Goal: Entertainment & Leisure: Browse casually

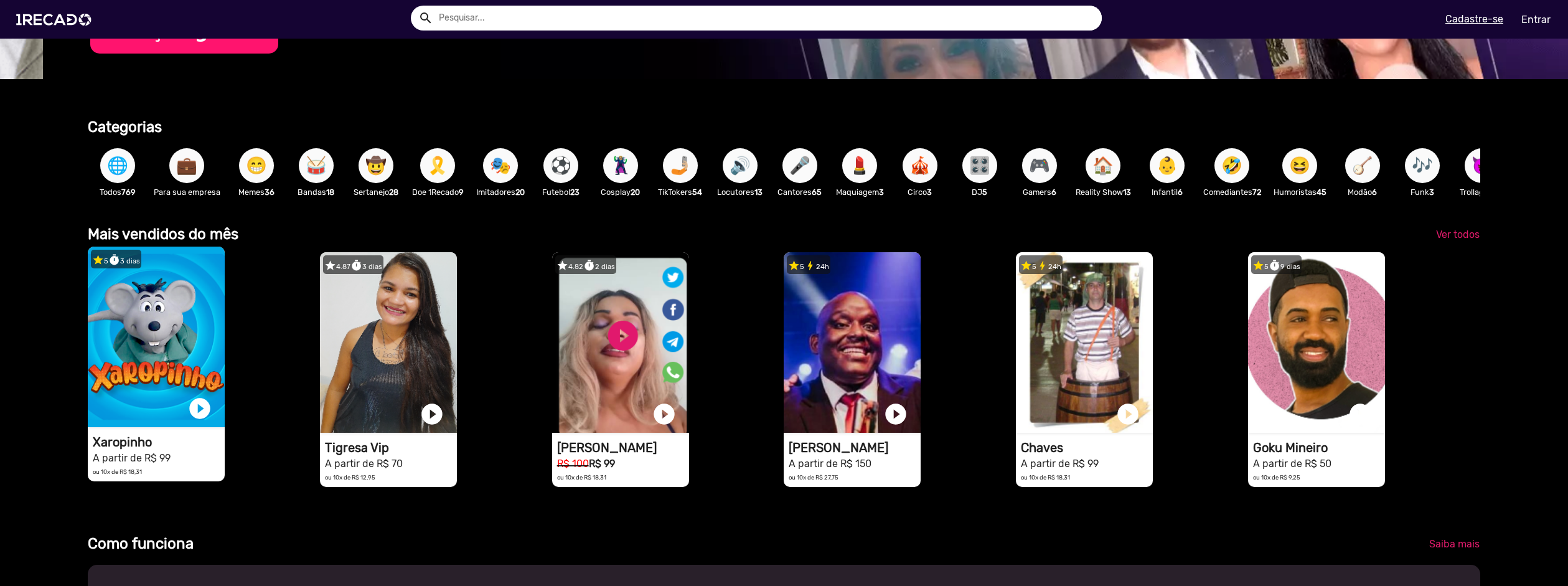
scroll to position [0, 1559]
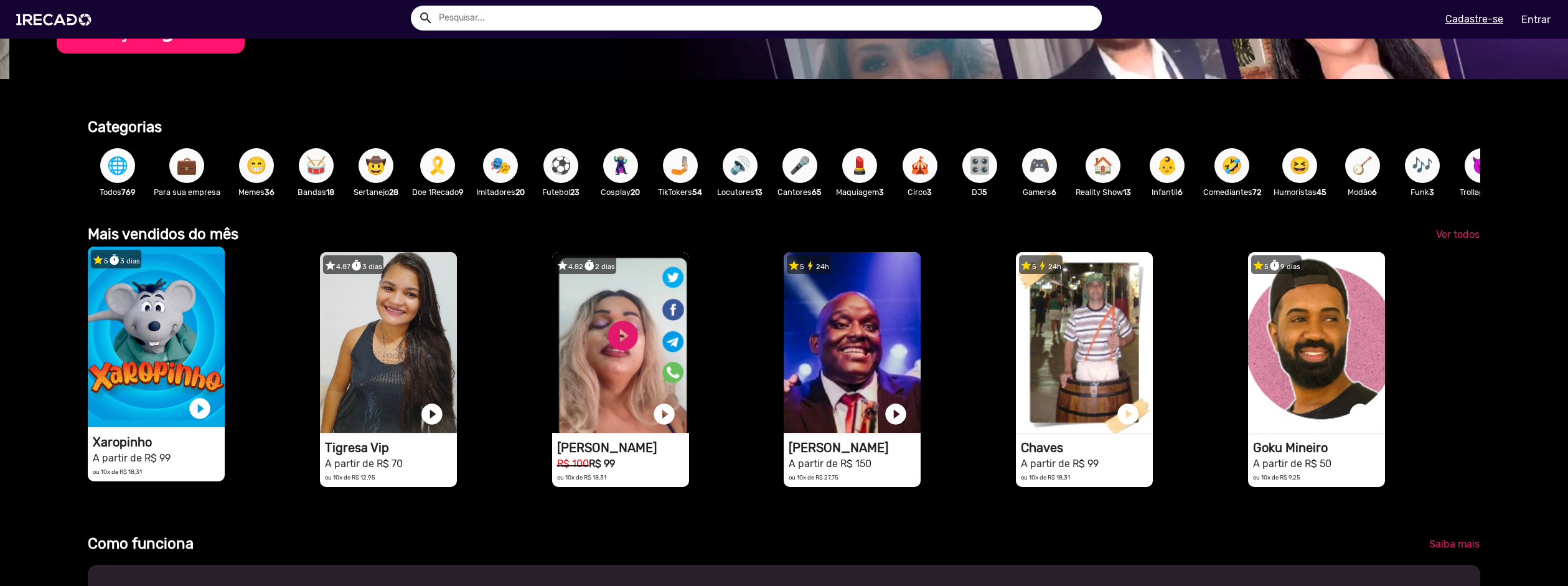
drag, startPoint x: 154, startPoint y: 467, endPoint x: 178, endPoint y: 470, distance: 24.2
click at [178, 464] on h1 "A partir de R$ 99" at bounding box center [158, 456] width 132 height 15
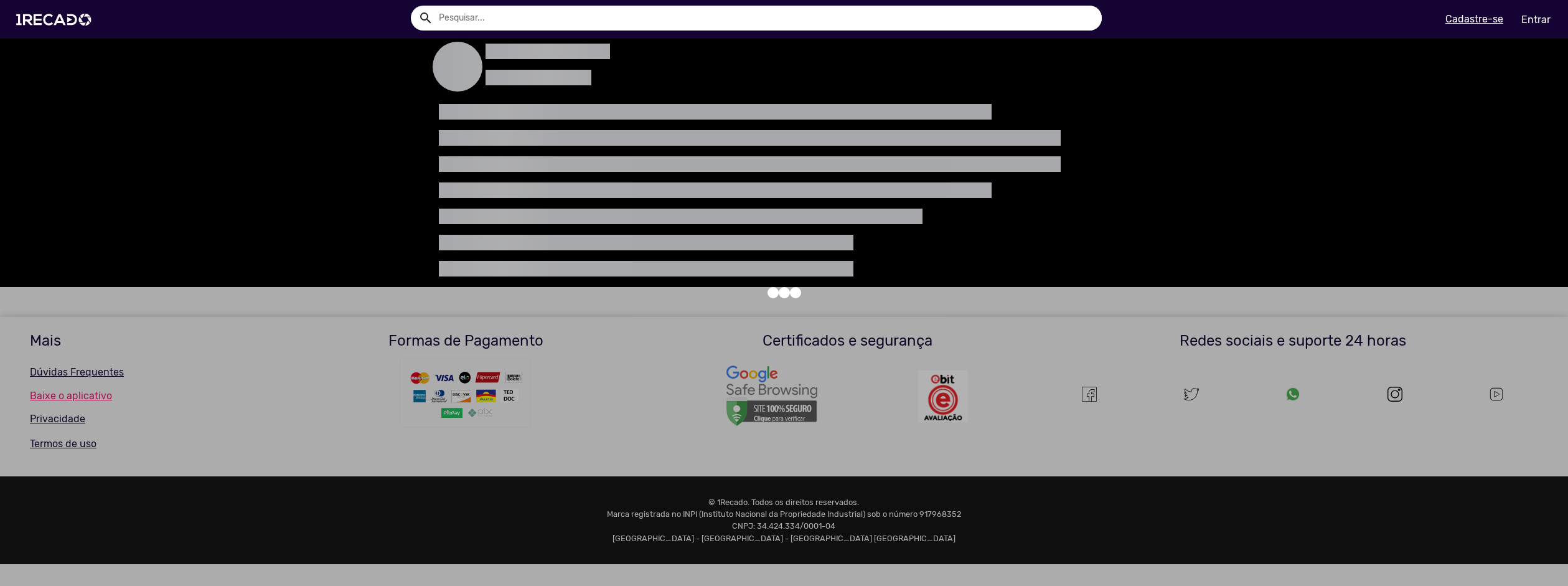
click at [284, 487] on div at bounding box center [784, 293] width 1568 height 586
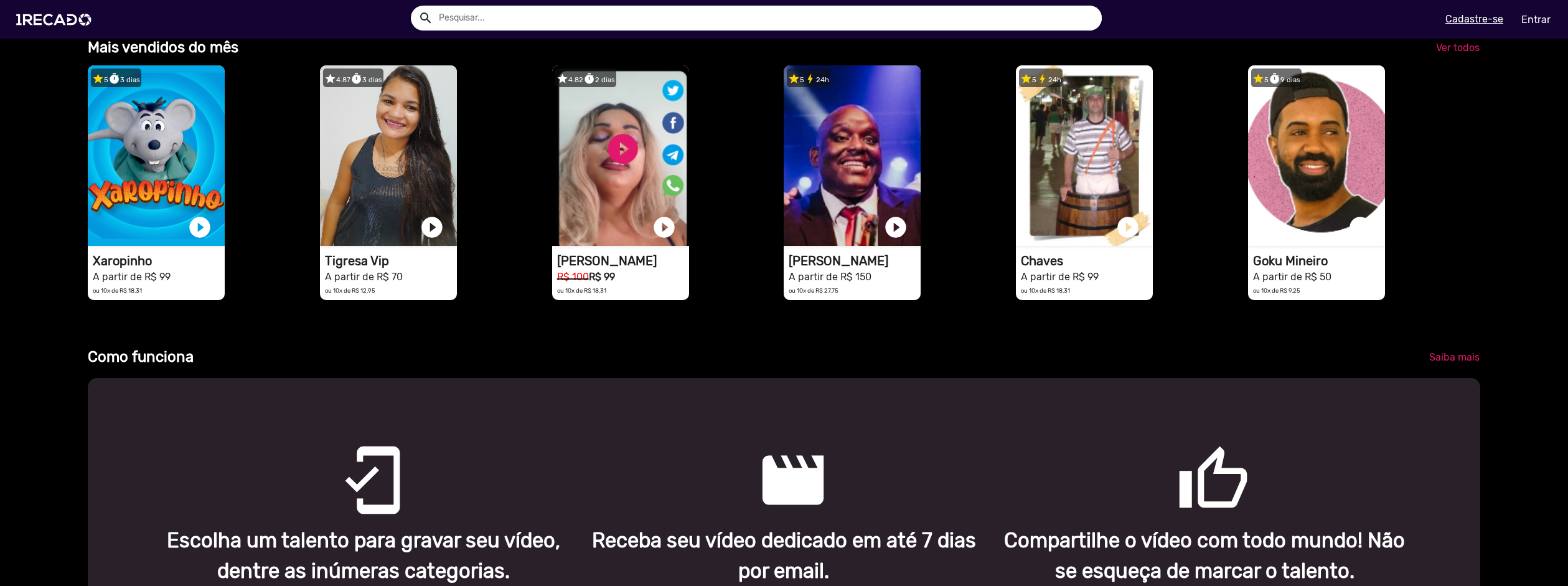
scroll to position [0, 4677]
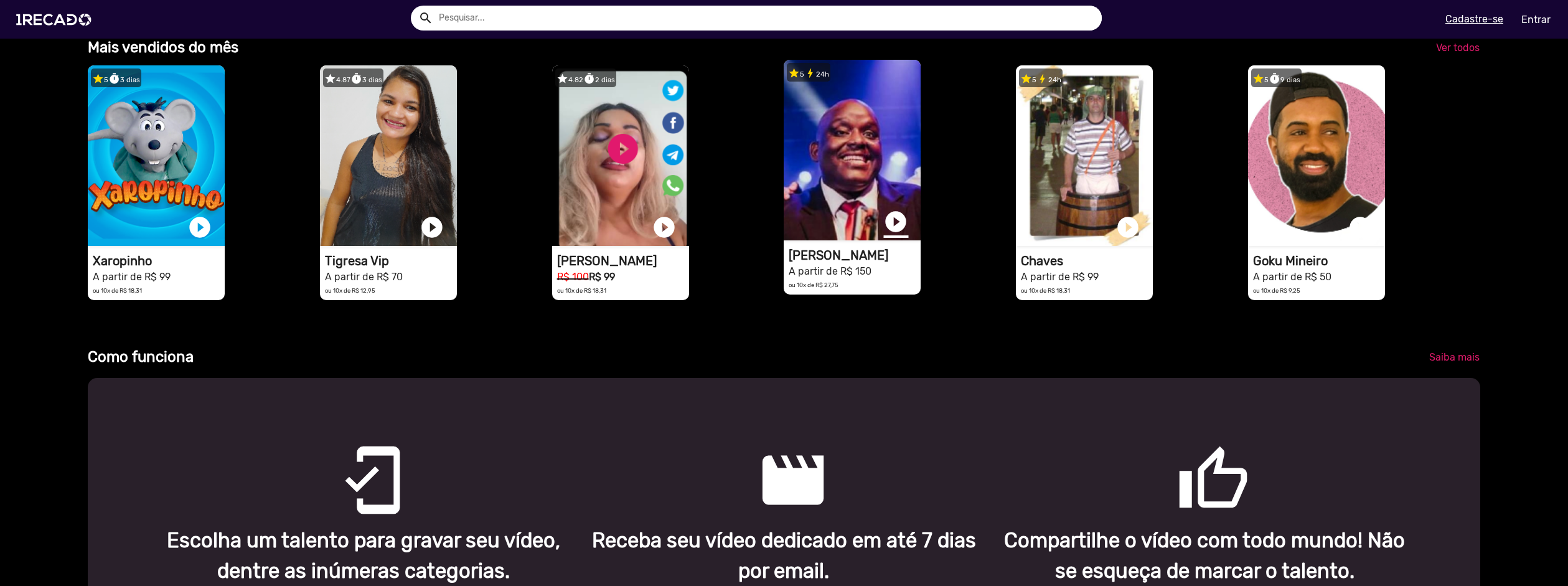
click at [887, 231] on link "play_circle_filled" at bounding box center [896, 222] width 25 height 25
click at [893, 230] on link "pause_circle" at bounding box center [896, 222] width 25 height 25
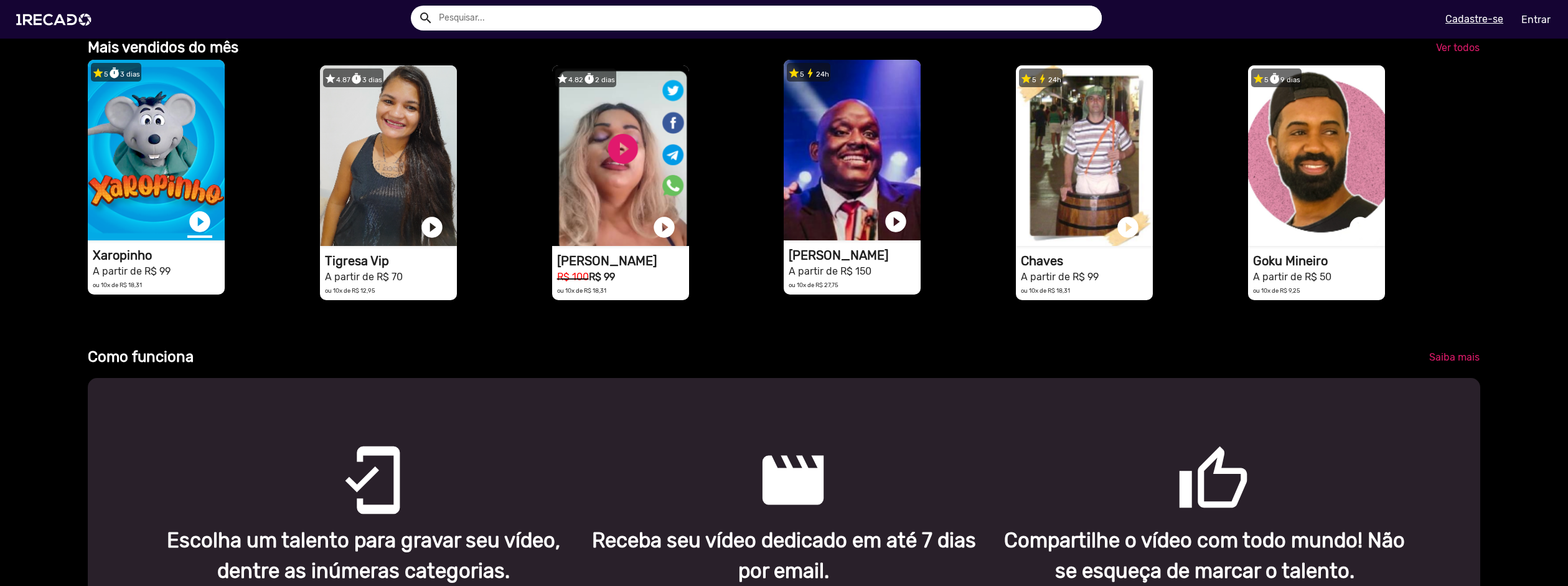
click at [197, 232] on link "play_circle_filled" at bounding box center [200, 222] width 25 height 25
click at [199, 234] on link "pause_circle" at bounding box center [200, 222] width 25 height 25
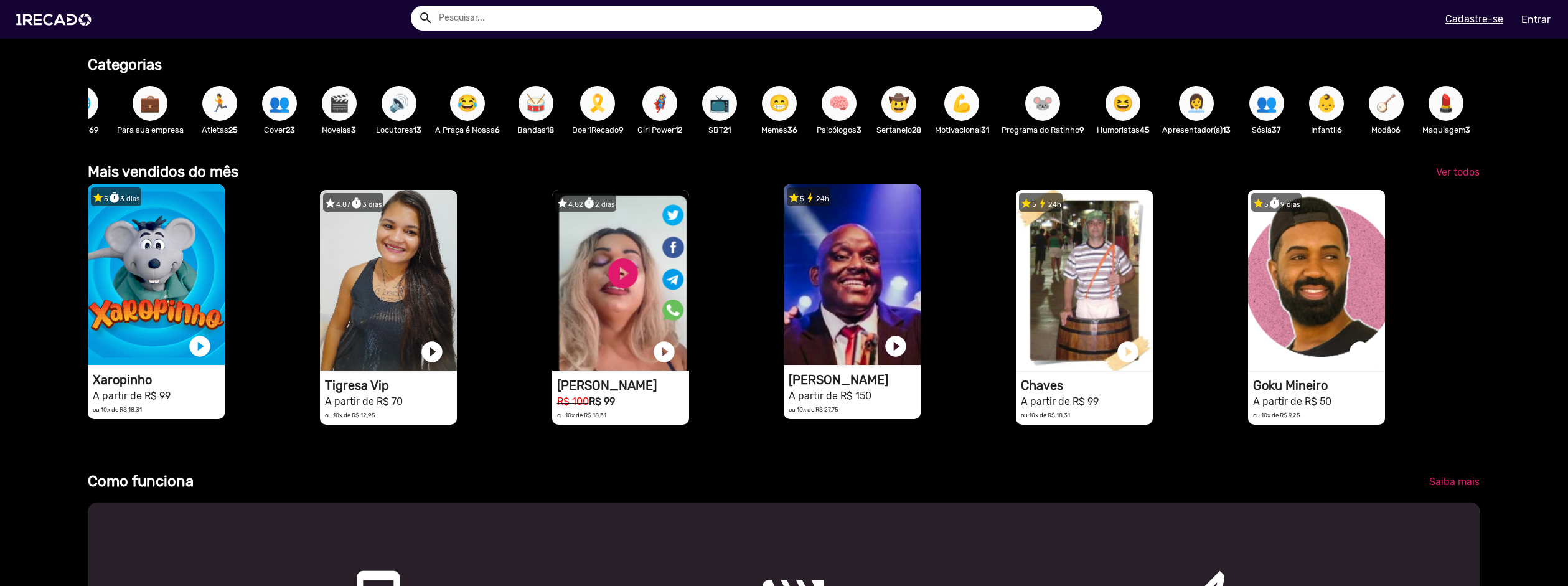
scroll to position [0, 0]
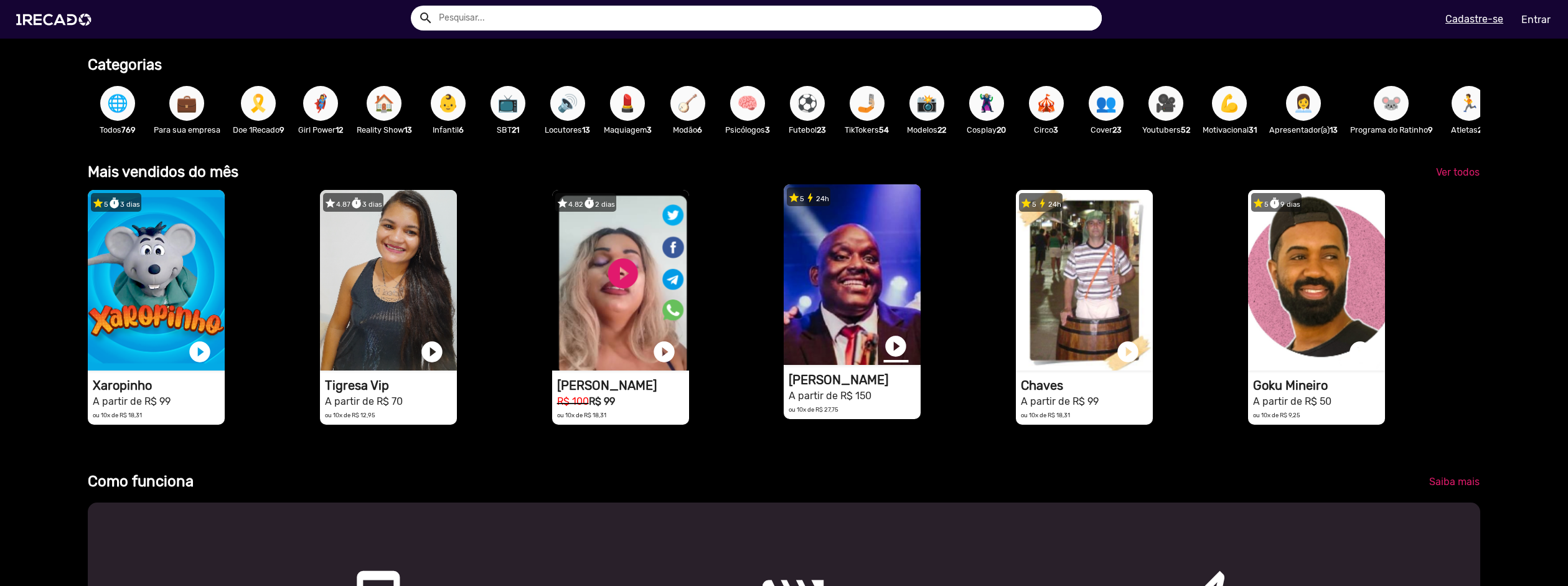
scroll to position [0, 3118]
click at [898, 358] on link "play_circle_filled" at bounding box center [896, 347] width 25 height 25
click at [893, 355] on link "pause_circle" at bounding box center [896, 347] width 25 height 25
click at [469, 15] on input "text" at bounding box center [765, 18] width 672 height 25
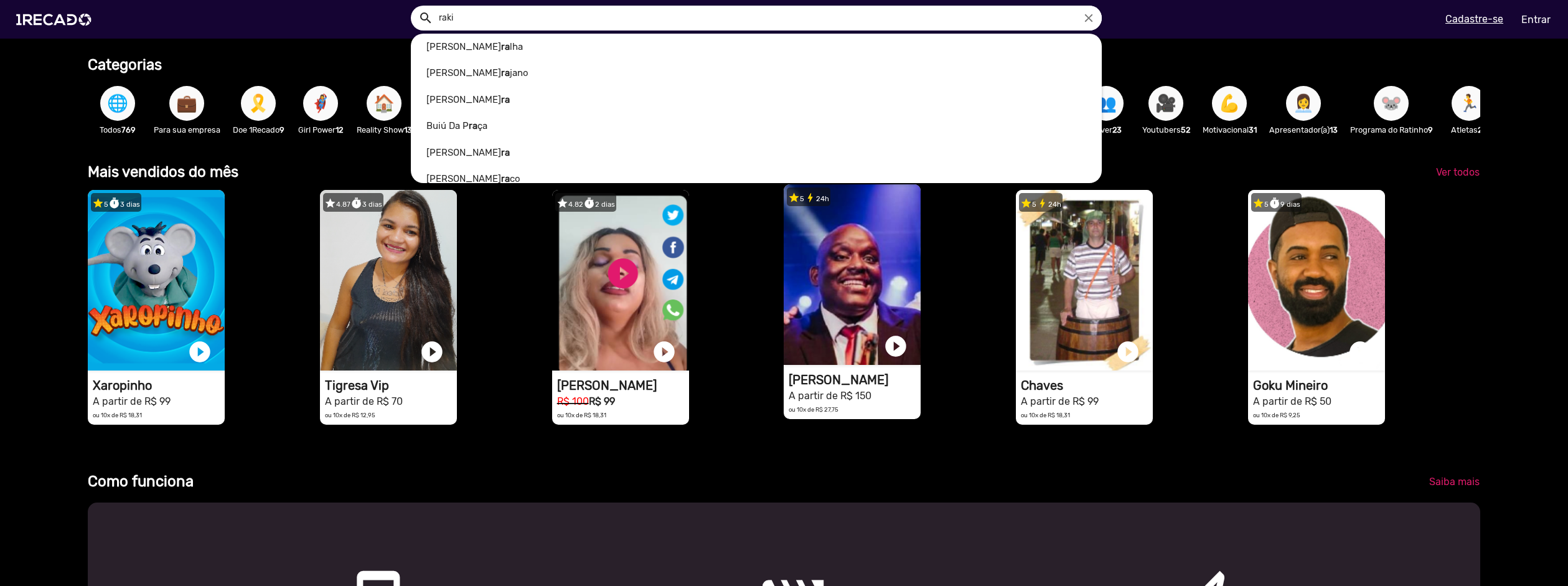
scroll to position [0, 0]
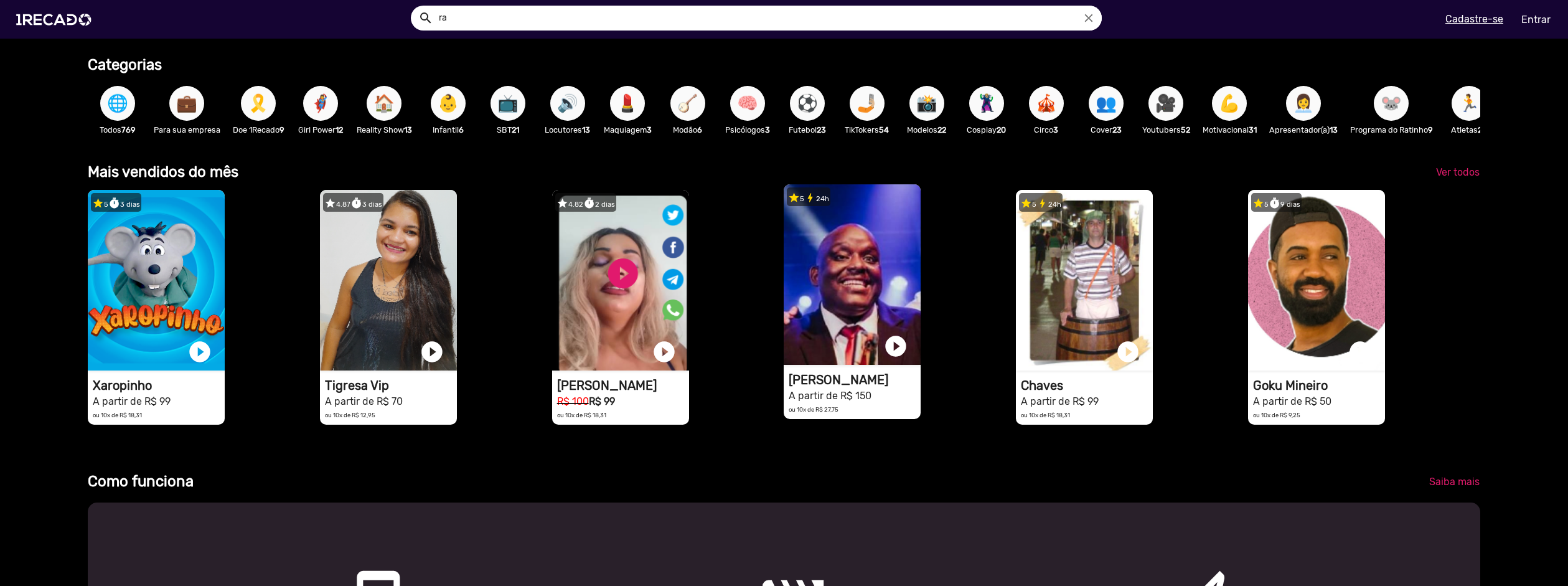
type input "r"
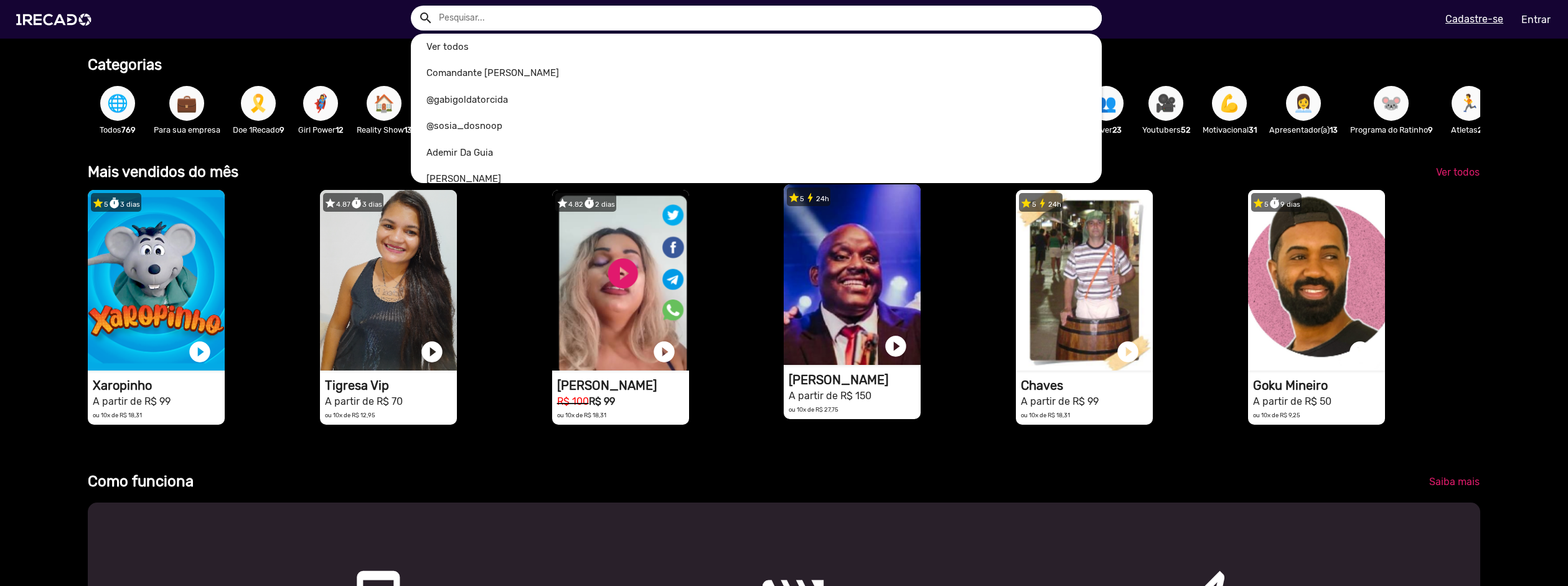
click at [330, 69] on div at bounding box center [784, 293] width 1568 height 586
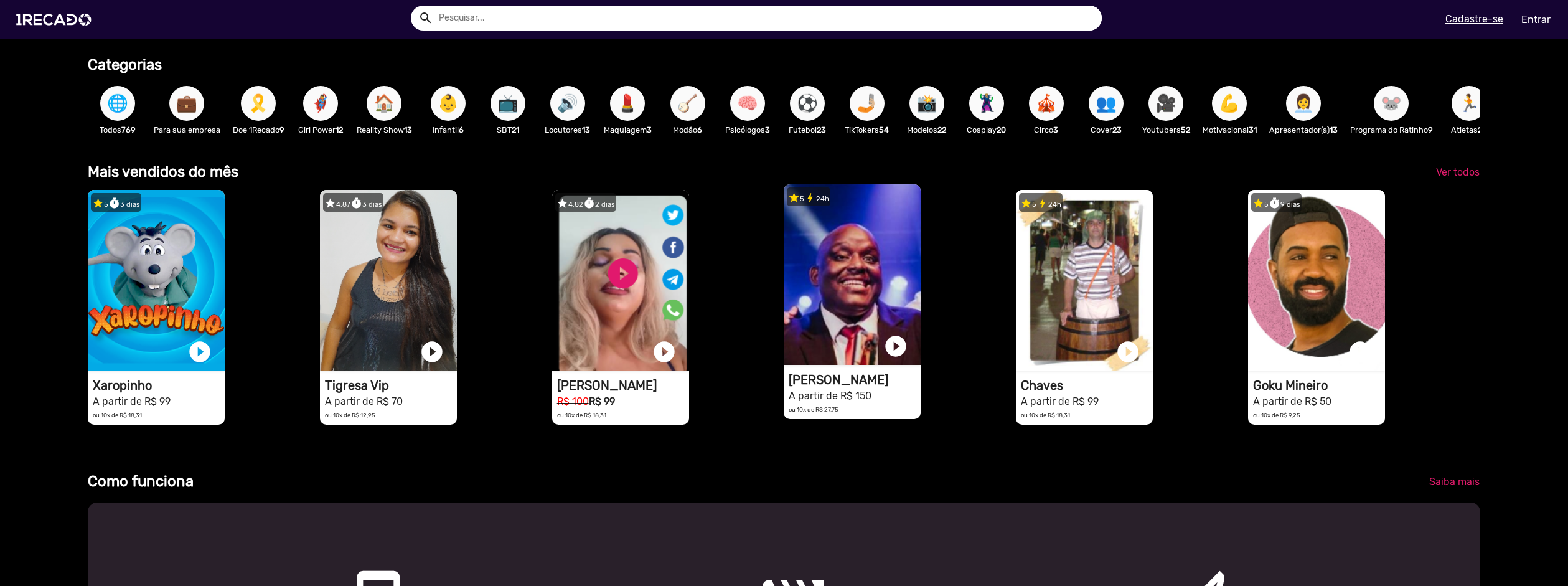
scroll to position [0, 1559]
click at [114, 107] on span "🌐" at bounding box center [118, 104] width 21 height 35
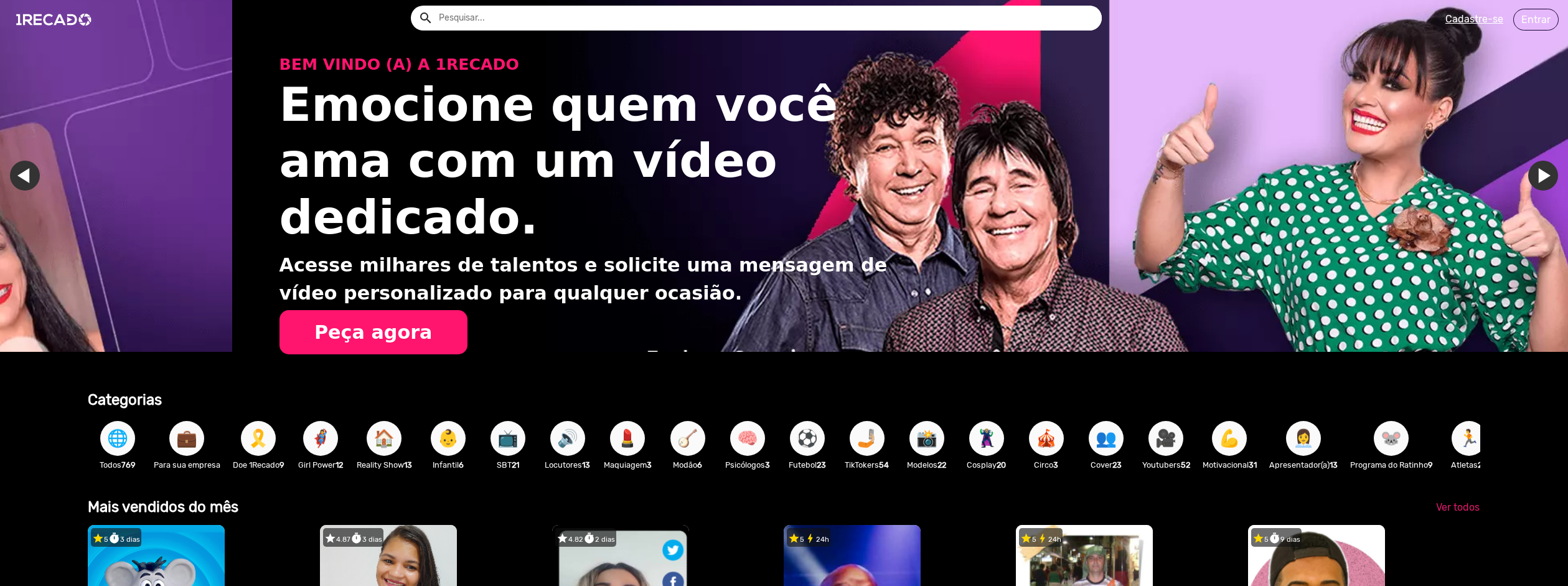
scroll to position [0, 3118]
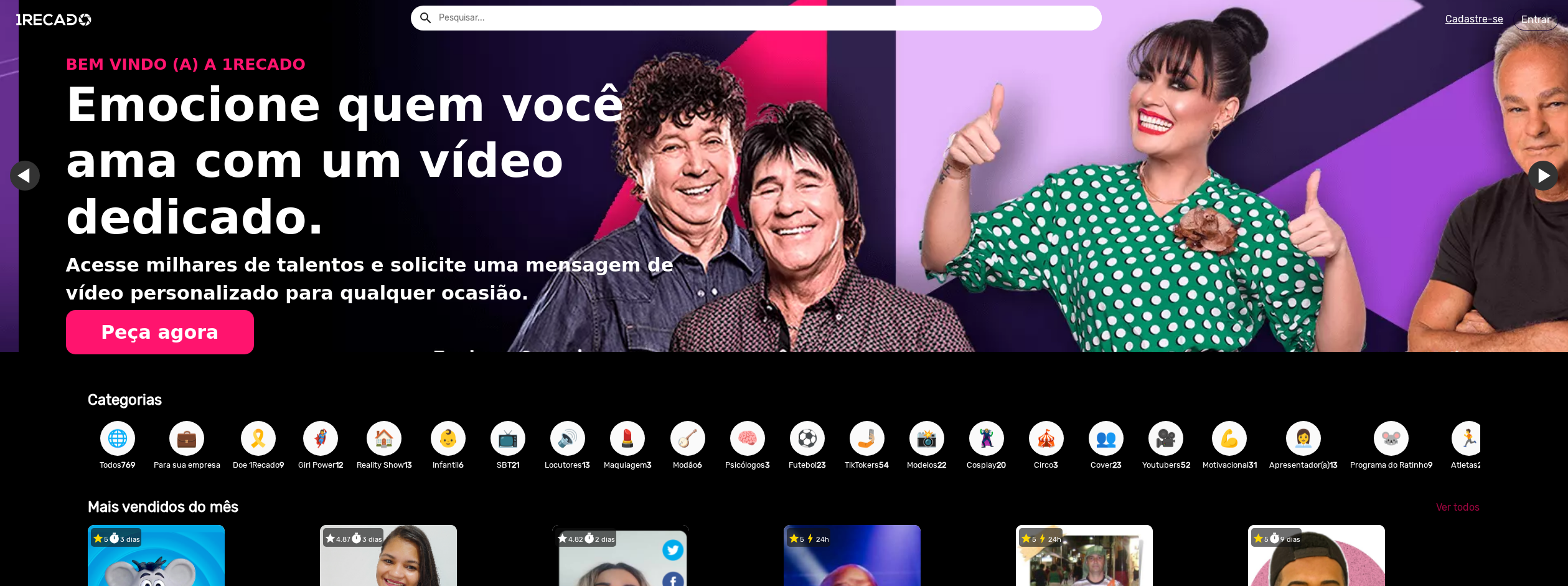
click at [1450, 509] on link "Ver todos" at bounding box center [1458, 508] width 64 height 22
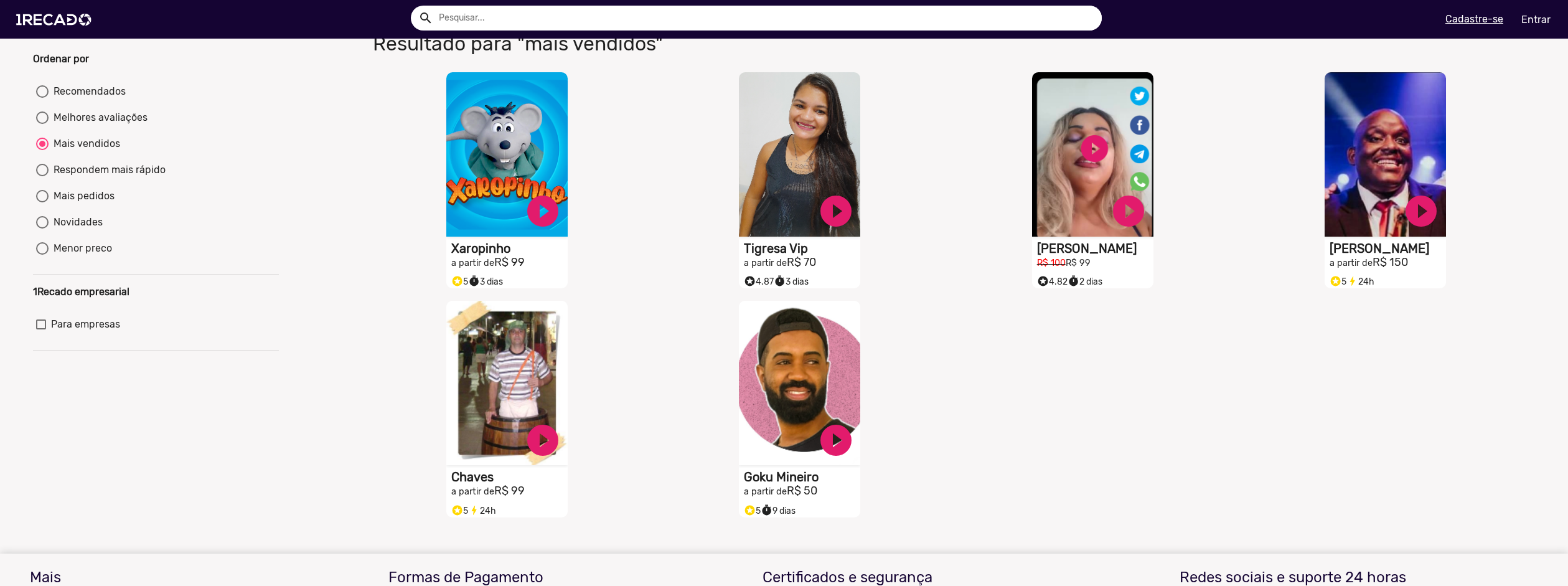
scroll to position [62, 0]
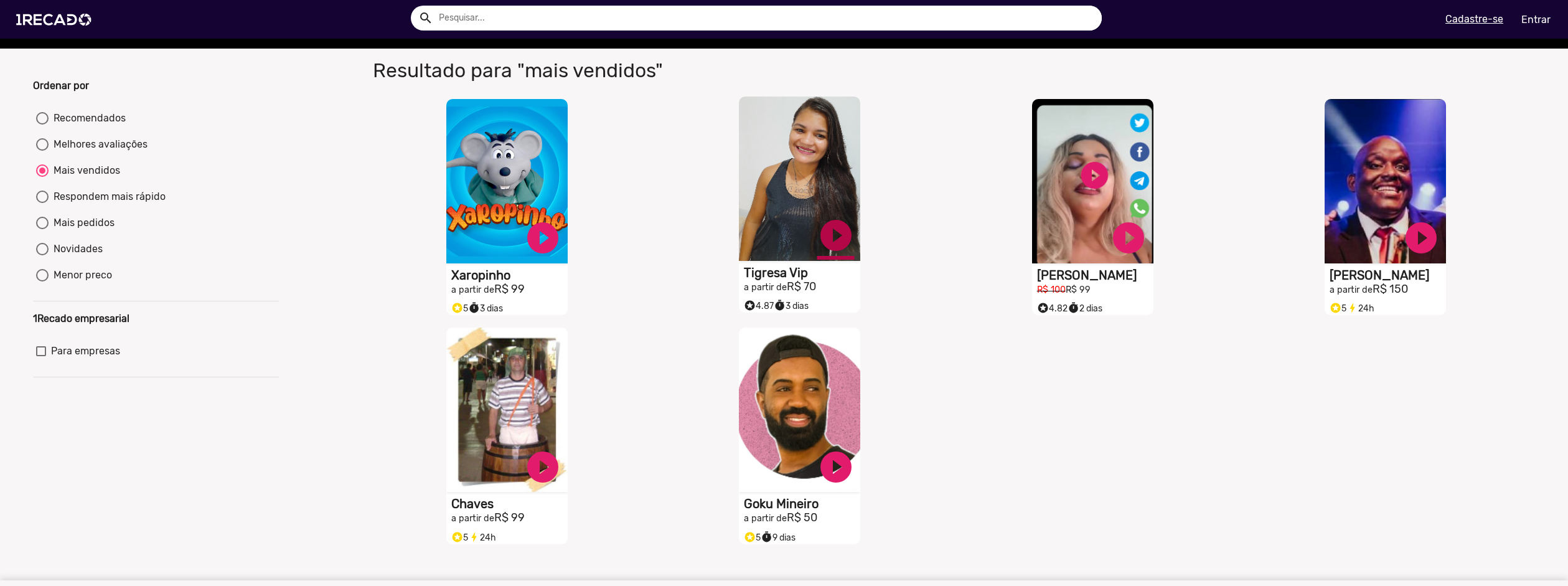
click at [827, 242] on link "play_circle_filled" at bounding box center [835, 235] width 37 height 37
click at [828, 247] on link "pause_circle" at bounding box center [835, 235] width 37 height 37
click at [1119, 254] on link "play_circle_filled" at bounding box center [1128, 235] width 37 height 37
click at [1121, 241] on link "pause_circle" at bounding box center [1128, 235] width 37 height 37
click at [541, 480] on link "play_circle_filled" at bounding box center [543, 464] width 37 height 37
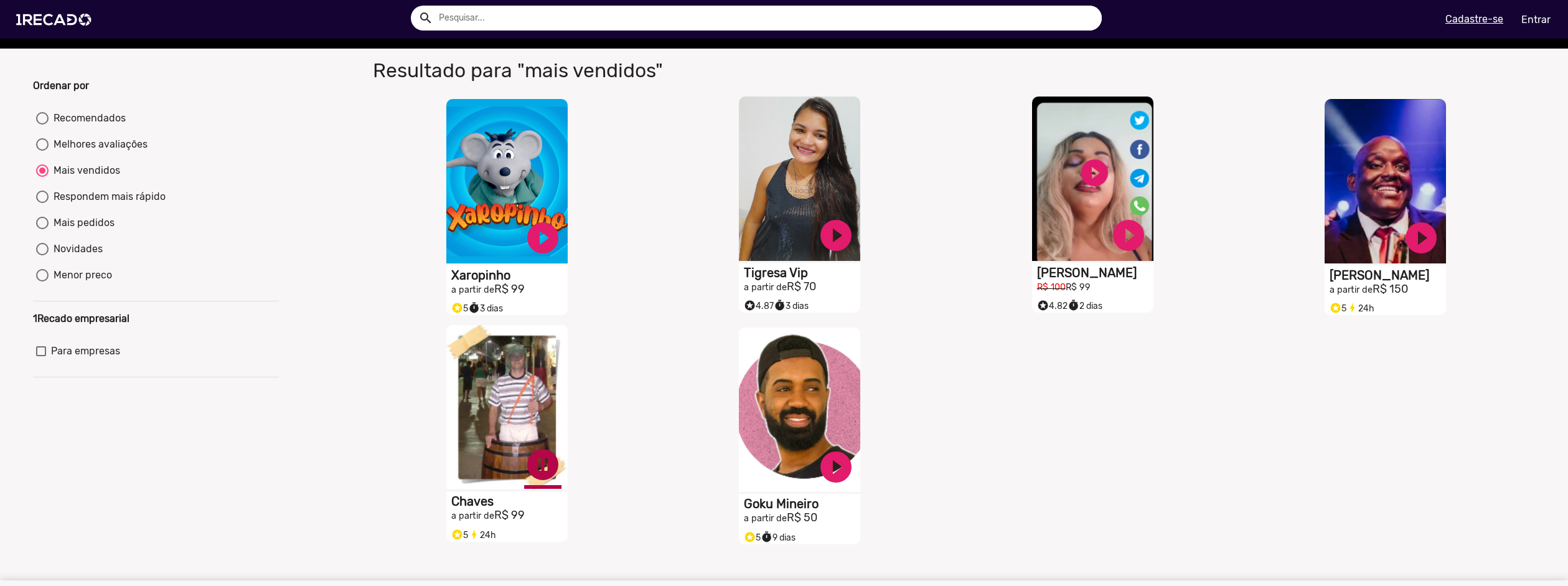
click at [541, 470] on link "pause_circle" at bounding box center [543, 464] width 37 height 37
click at [842, 474] on link "play_circle_filled" at bounding box center [835, 464] width 37 height 37
click at [826, 474] on link "pause_circle" at bounding box center [835, 464] width 37 height 37
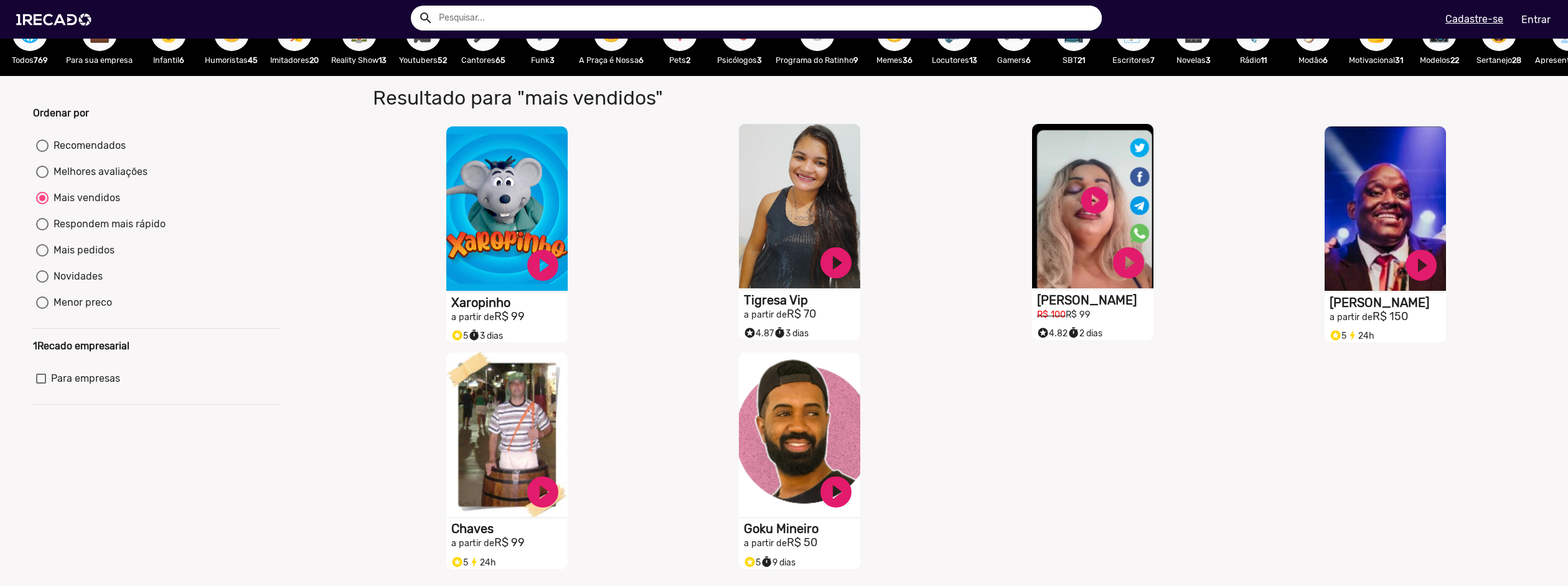
scroll to position [0, 0]
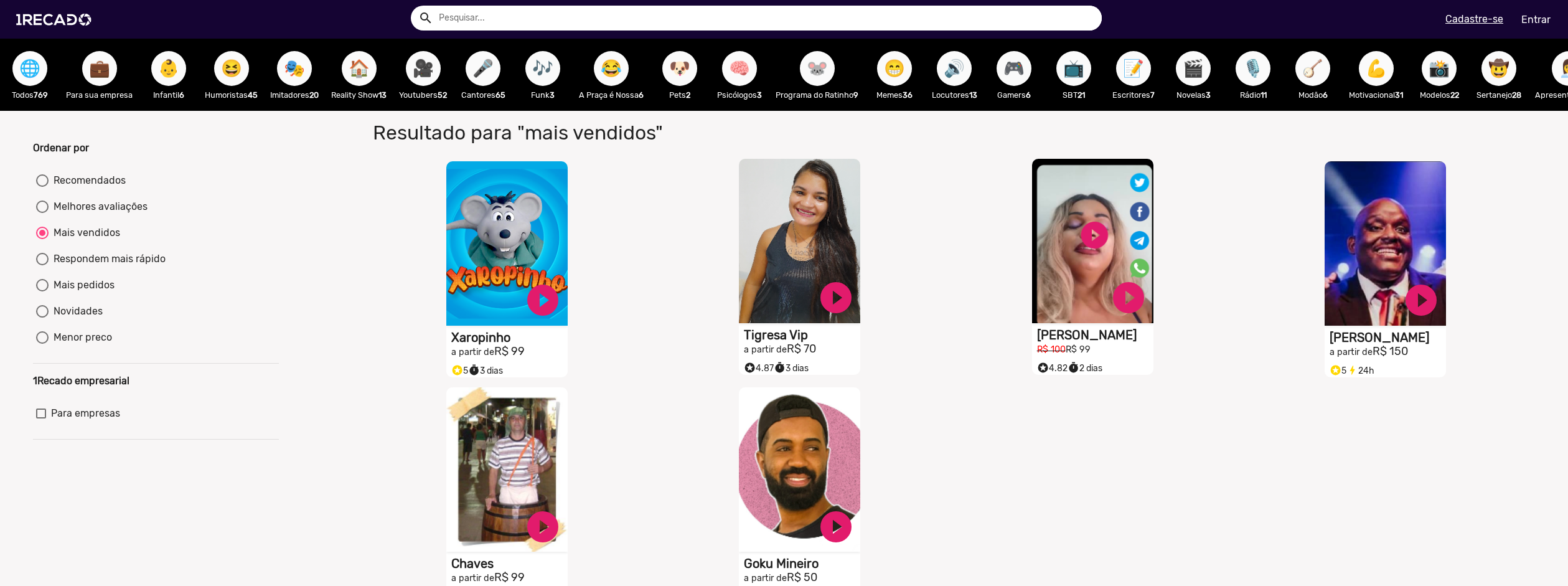
click at [31, 62] on span "🌐" at bounding box center [30, 69] width 21 height 35
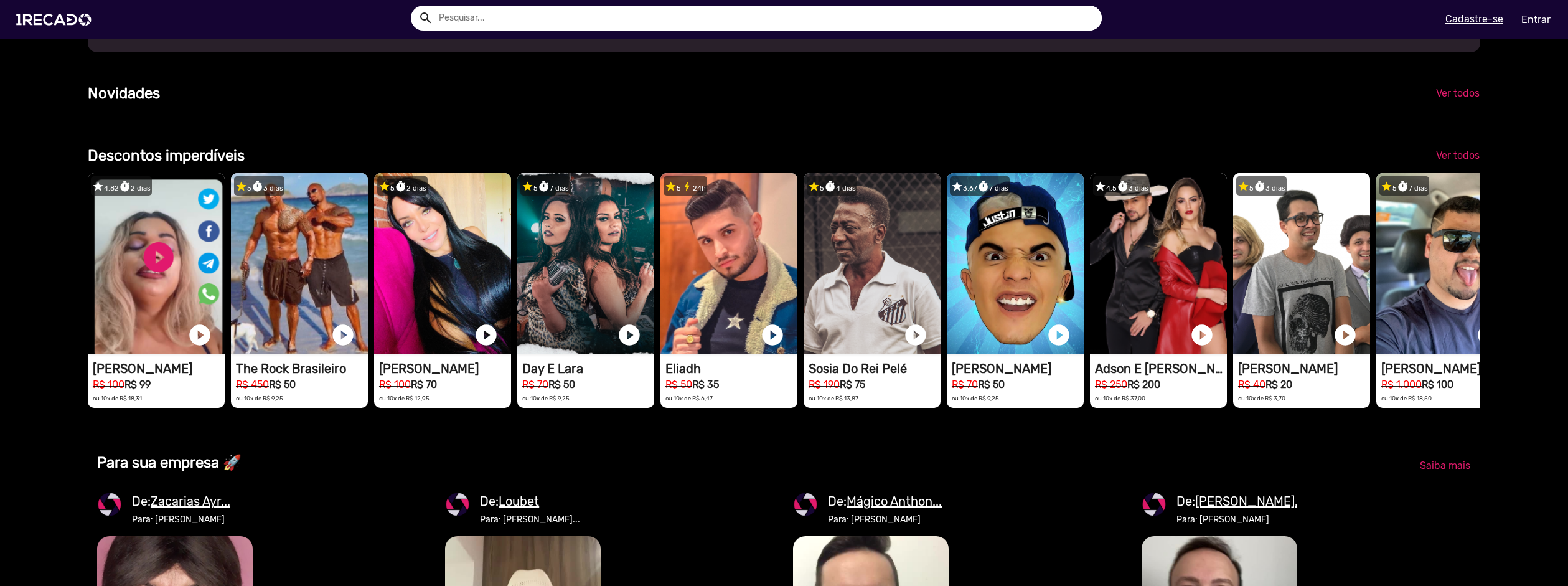
scroll to position [0, 4677]
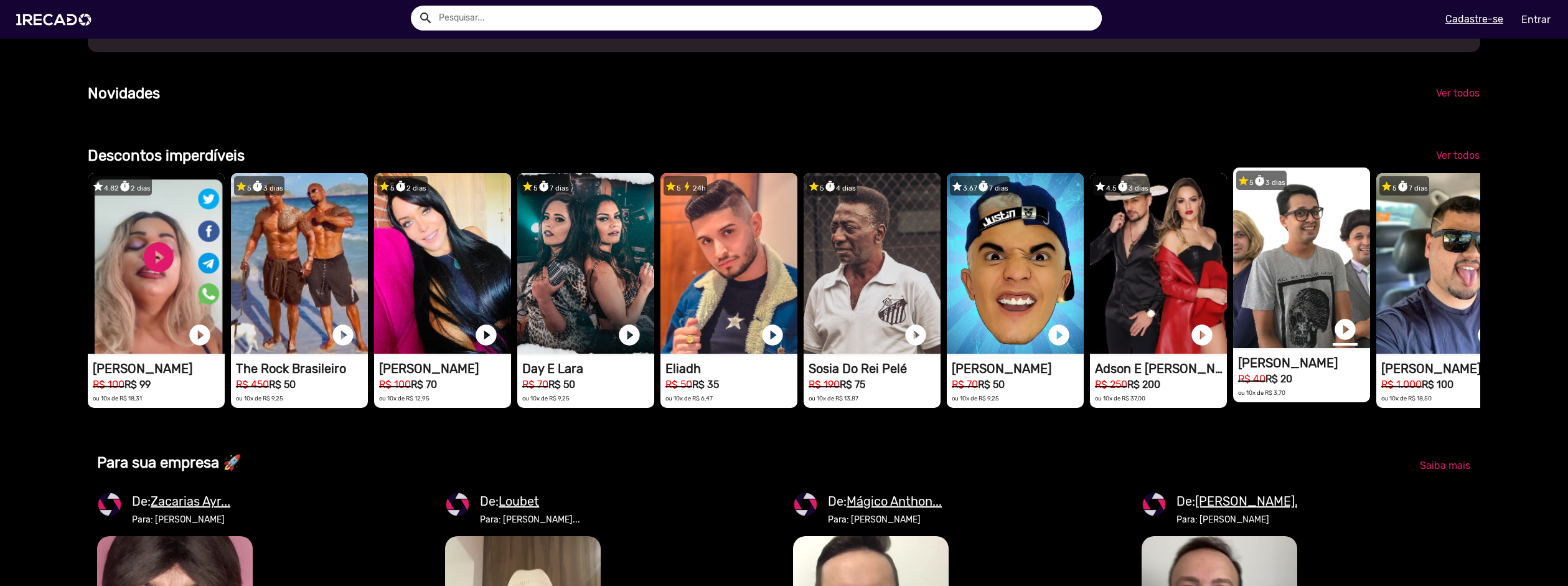
click at [1340, 342] on link "play_circle_filled" at bounding box center [1345, 330] width 25 height 25
click at [1343, 342] on link "pause_circle" at bounding box center [1345, 330] width 25 height 25
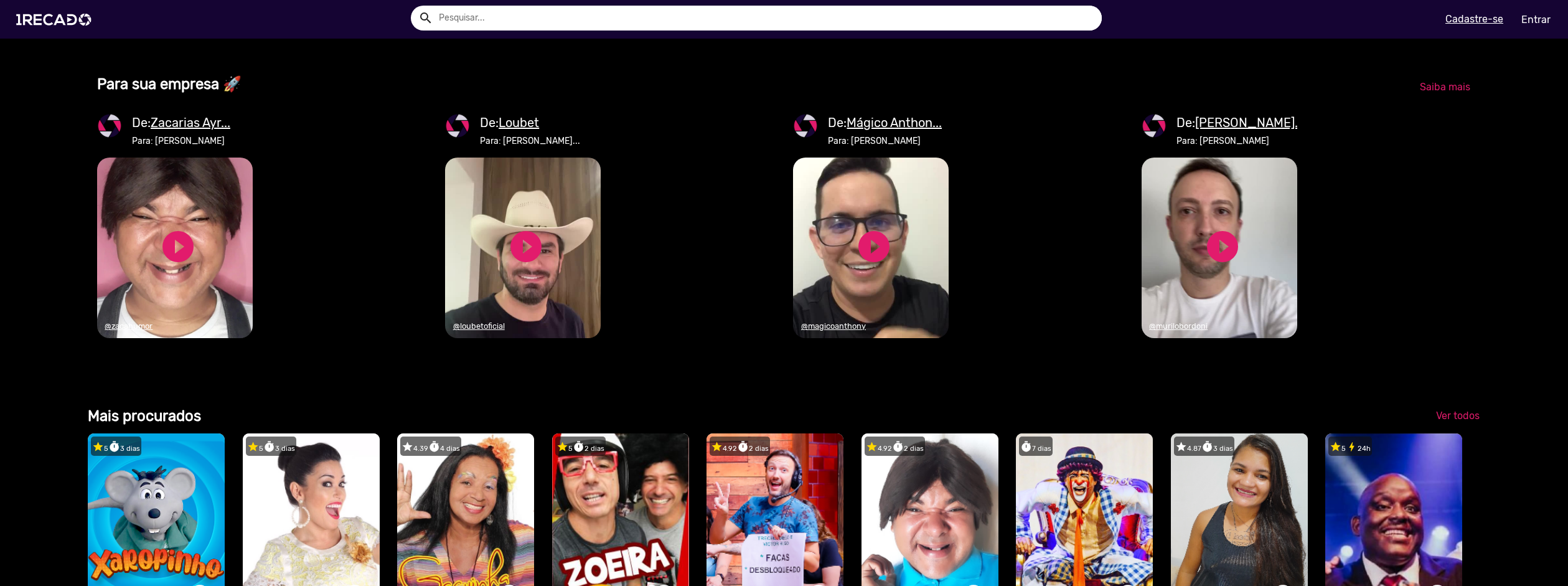
scroll to position [1432, 0]
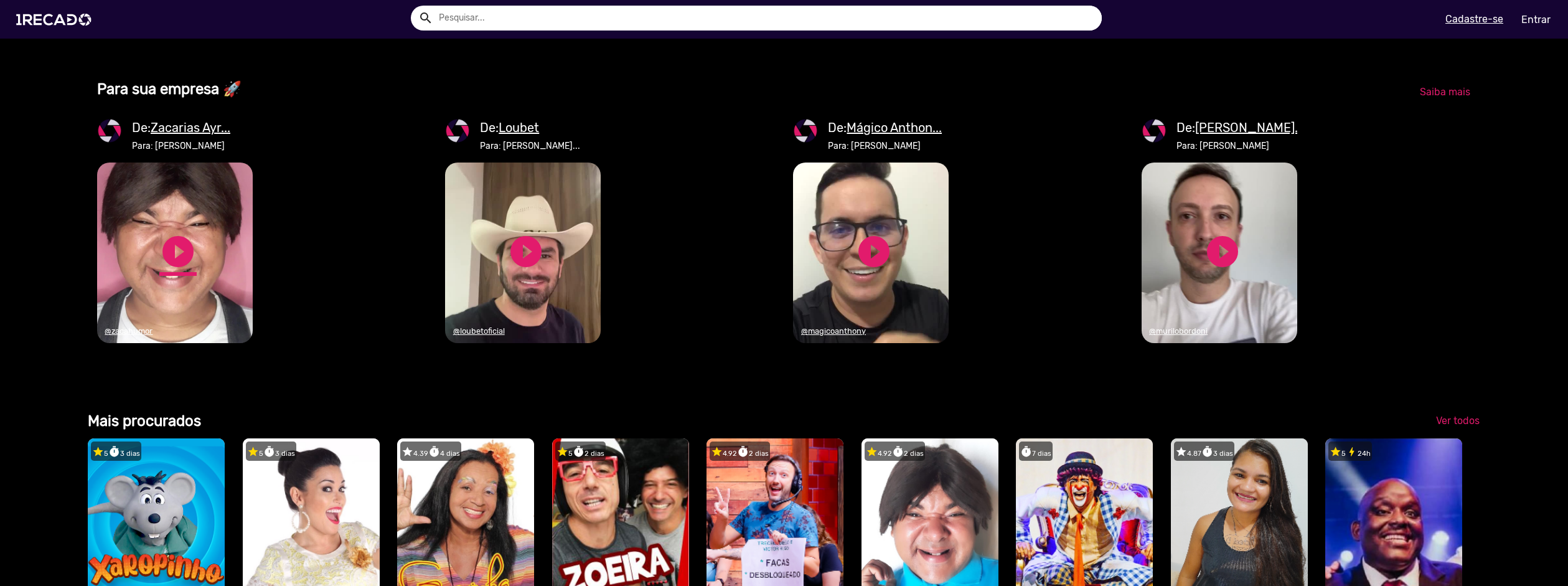
click at [179, 270] on link "play_circle_filled" at bounding box center [178, 251] width 37 height 37
click at [181, 270] on link "pause_circle" at bounding box center [178, 251] width 37 height 37
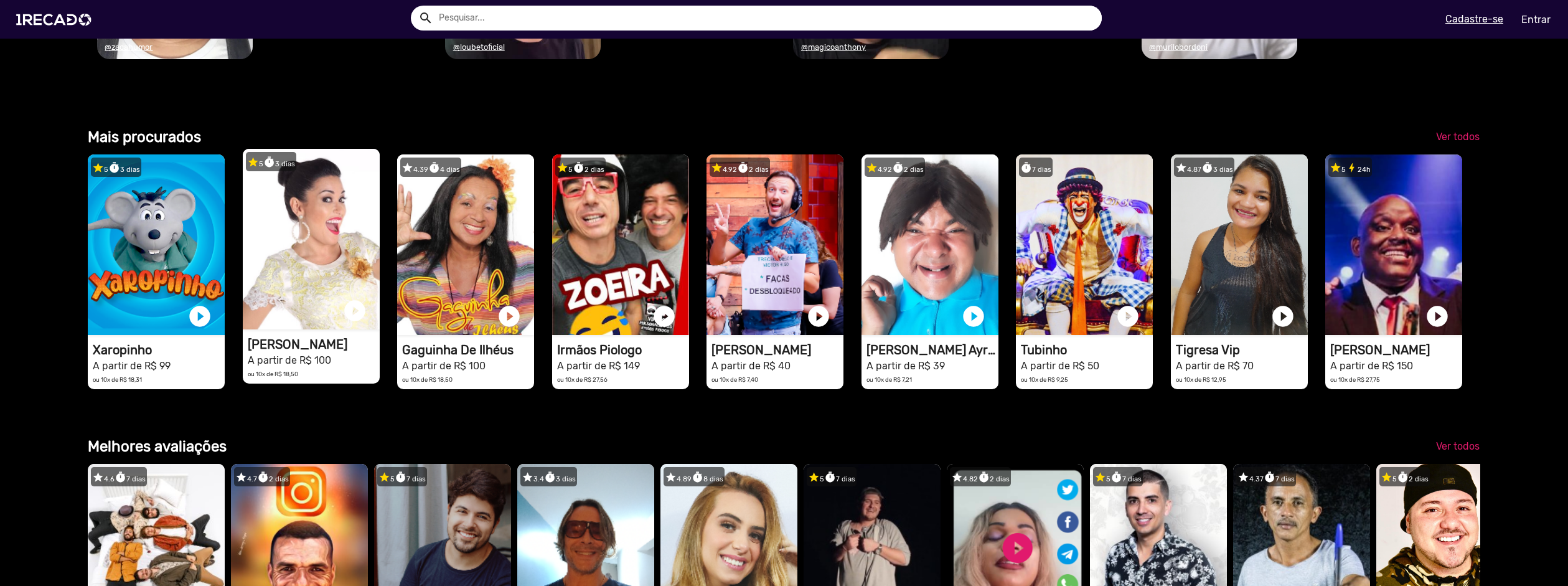
scroll to position [0, 0]
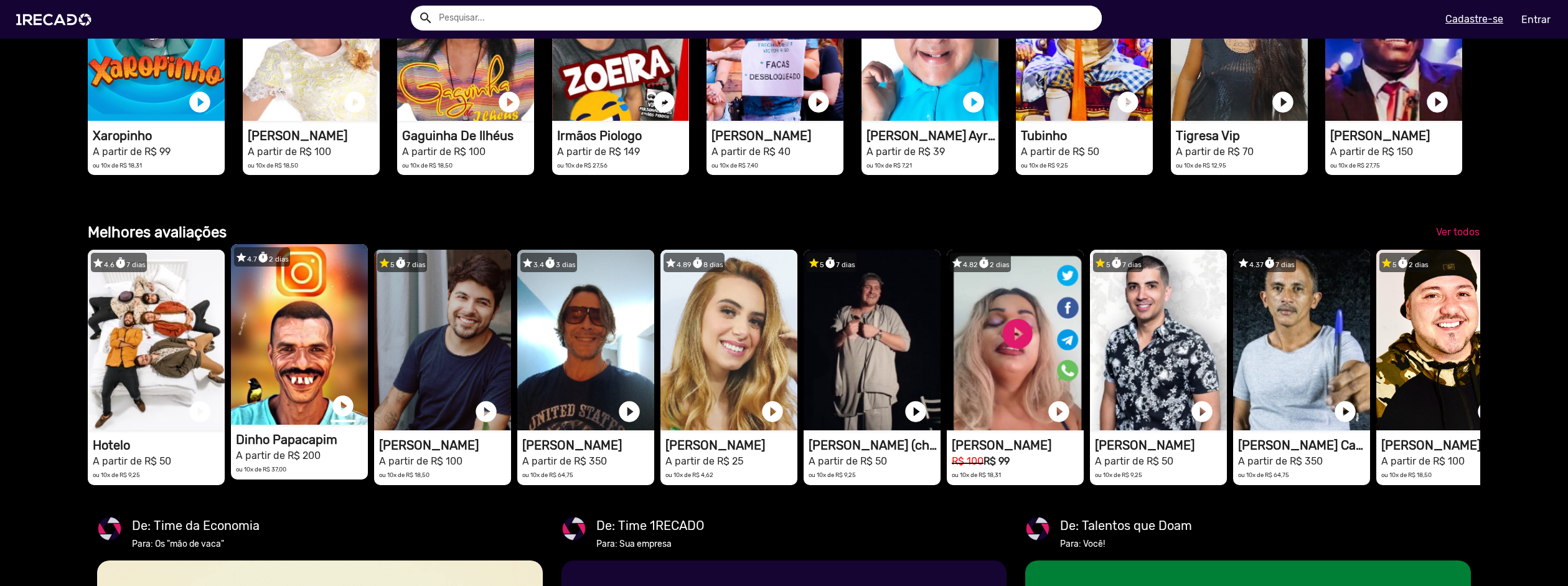
click at [339, 418] on link "play_circle_filled" at bounding box center [343, 406] width 25 height 25
click at [346, 418] on link "pause_circle" at bounding box center [343, 406] width 25 height 25
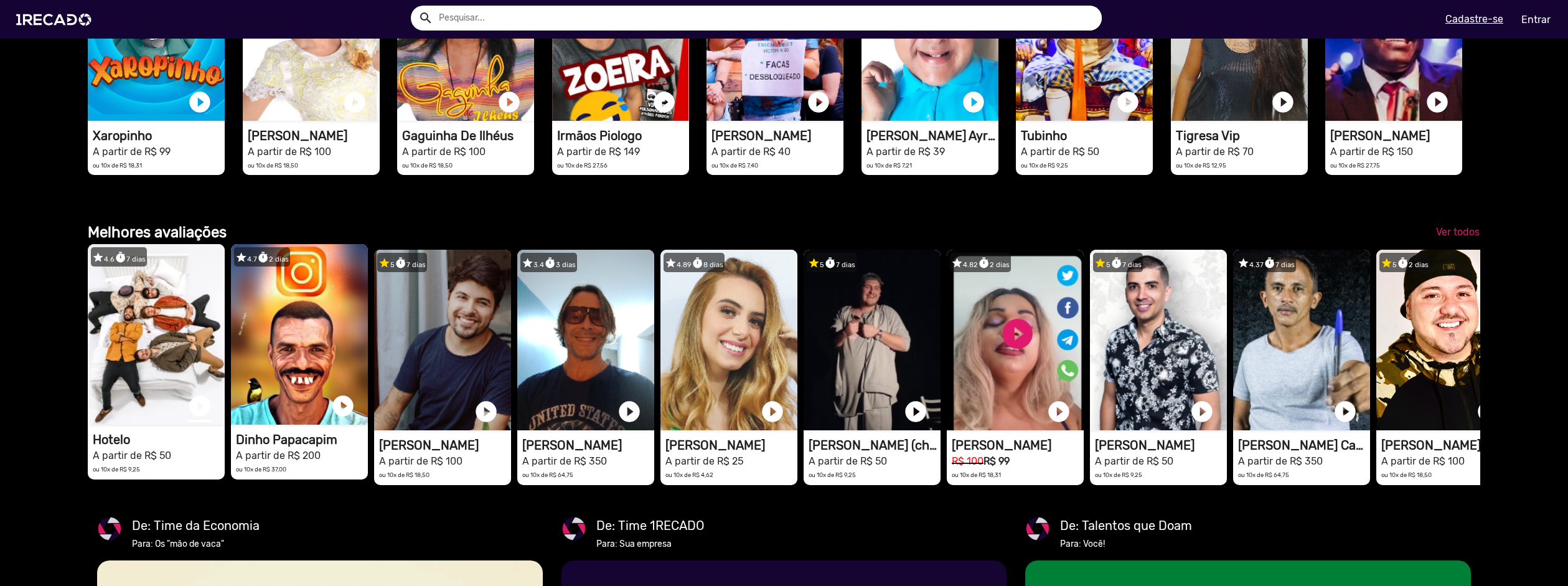
click at [201, 418] on link "play_circle_filled" at bounding box center [200, 406] width 25 height 25
click at [195, 418] on link "pause_circle" at bounding box center [200, 406] width 25 height 25
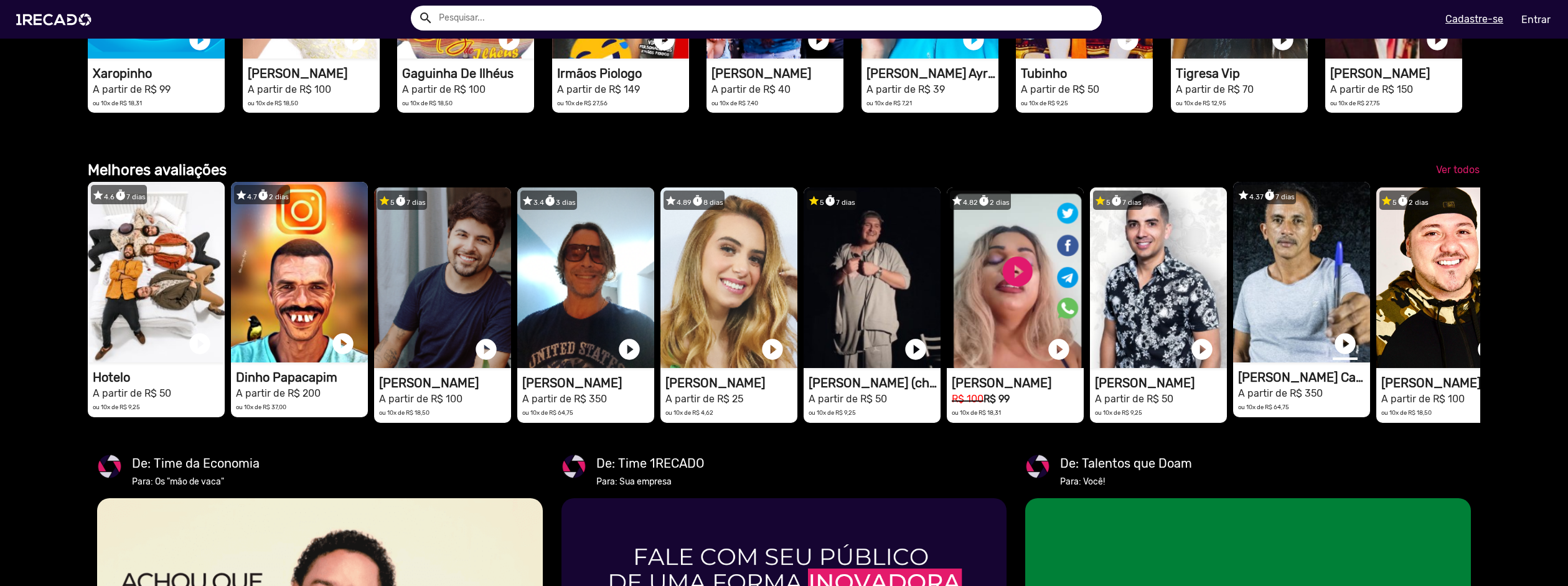
click at [1345, 356] on link "play_circle_filled" at bounding box center [1345, 344] width 25 height 25
click at [1349, 356] on link "pause_circle" at bounding box center [1345, 344] width 25 height 25
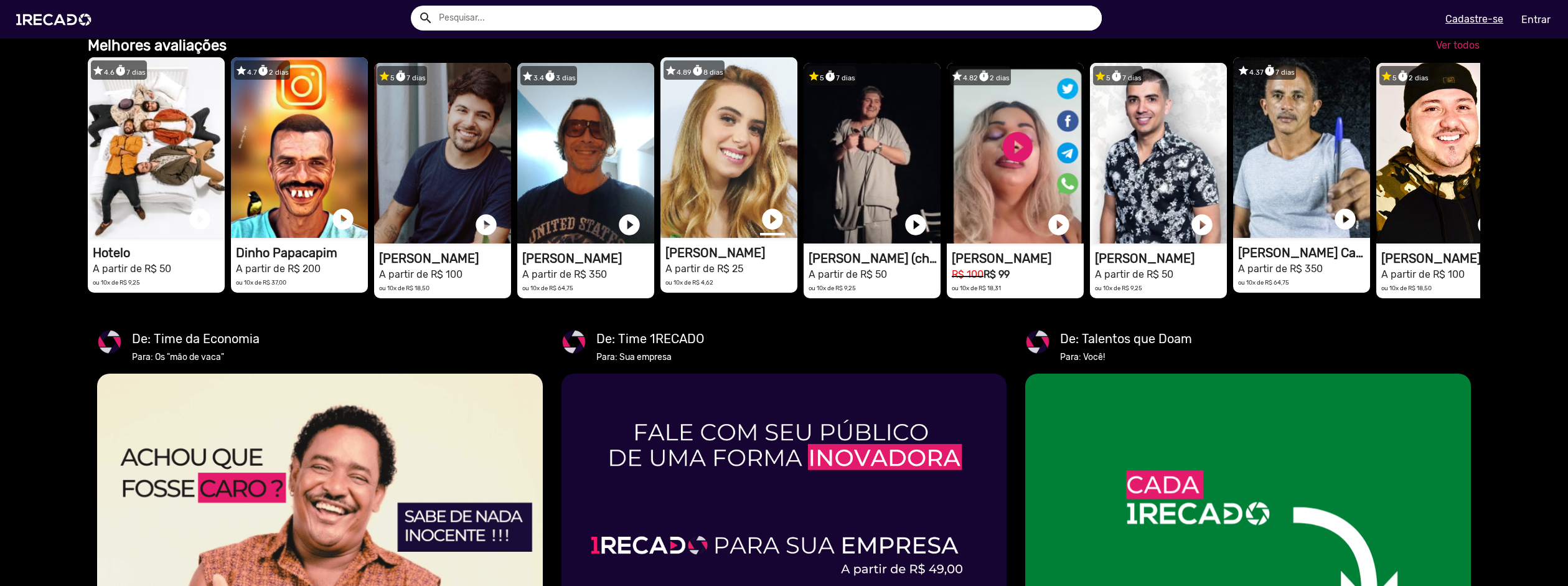
click at [768, 232] on link "play_circle_filled" at bounding box center [772, 219] width 25 height 25
click at [768, 232] on link "pause_circle" at bounding box center [772, 219] width 25 height 25
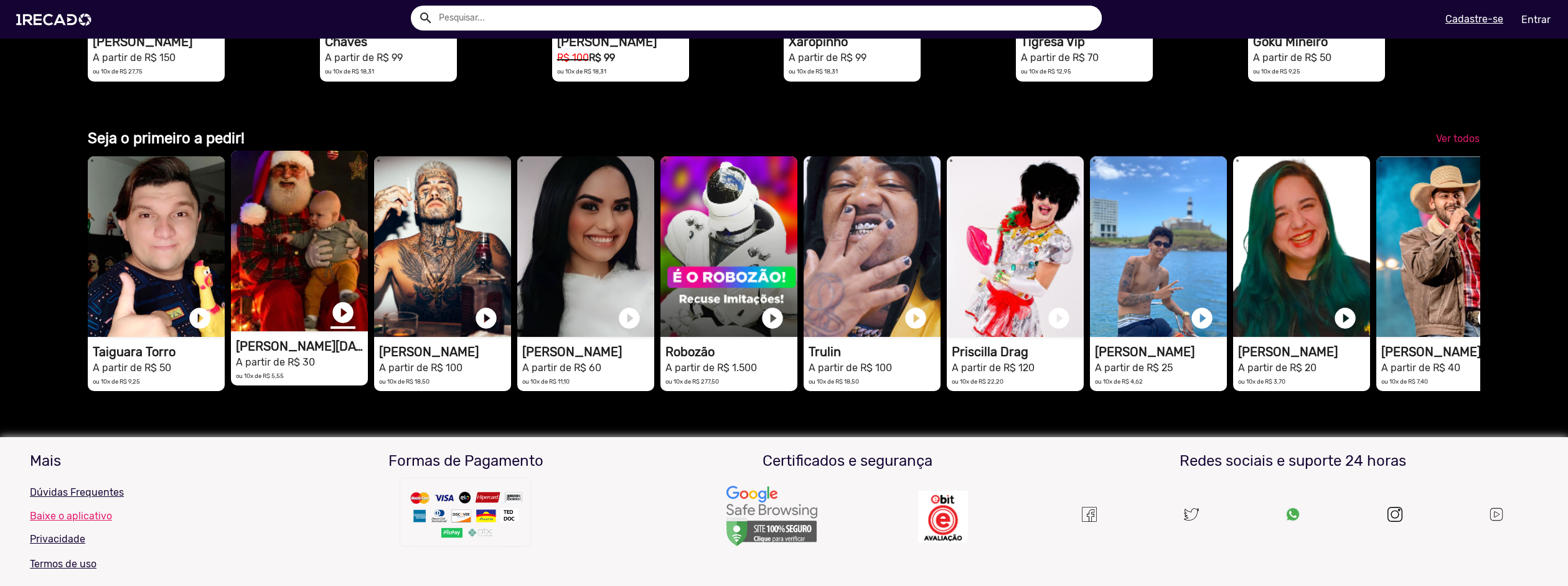
scroll to position [0, 1559]
click at [343, 325] on link "play_circle_filled" at bounding box center [343, 312] width 25 height 25
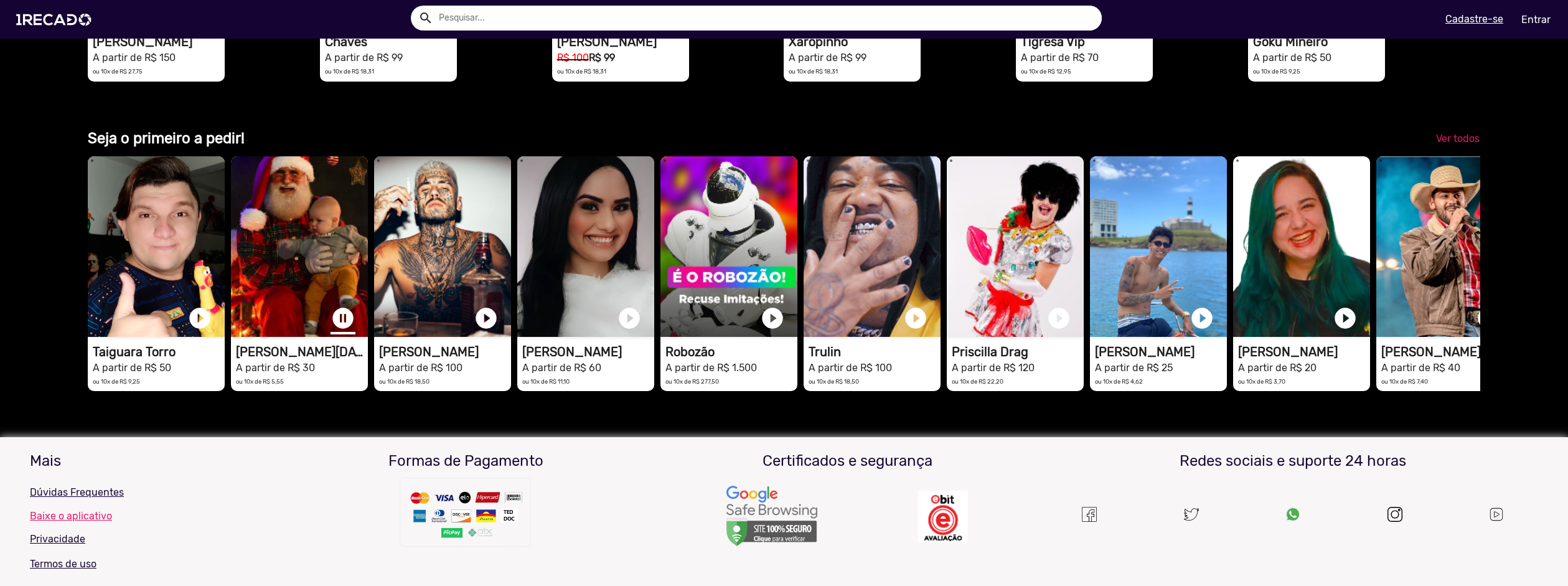
click at [347, 330] on link "pause_circle" at bounding box center [343, 319] width 25 height 25
click at [312, 337] on video "1RECADO vídeos dedicados para fãs e empresas" at bounding box center [300, 246] width 137 height 181
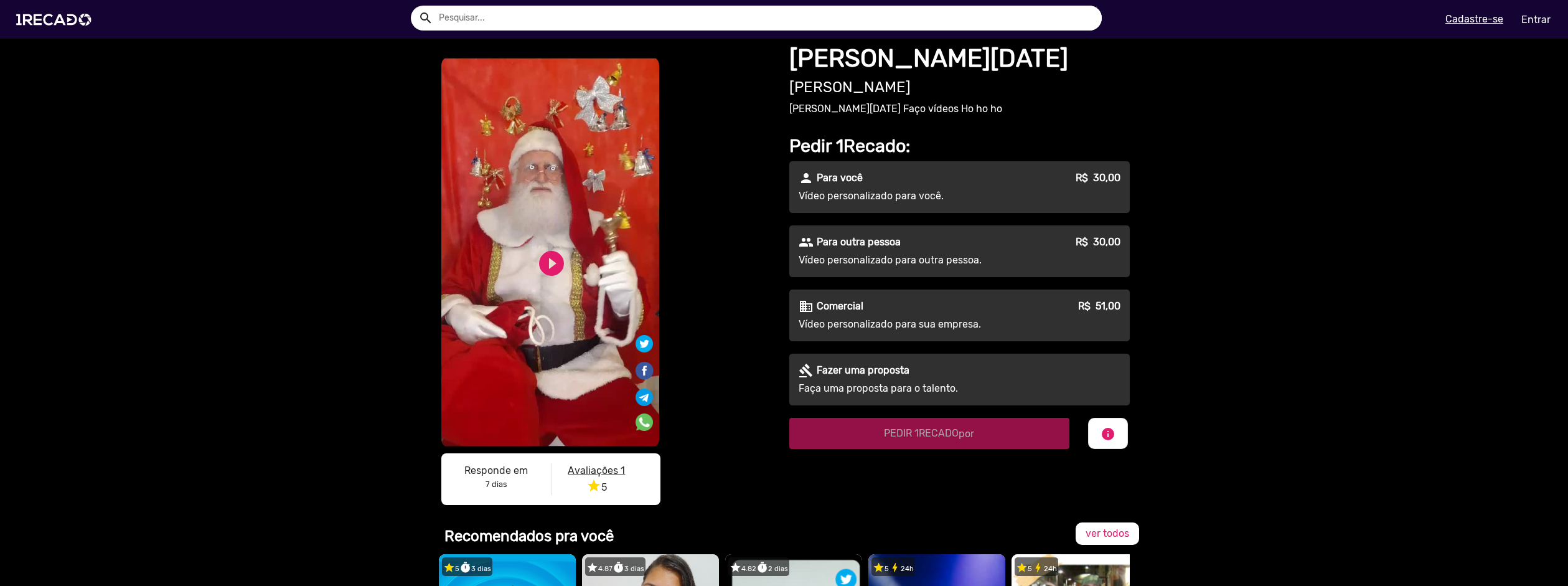
click at [554, 280] on video "S1RECADO vídeos dedicados para fãs e empresas" at bounding box center [550, 252] width 218 height 392
click at [555, 264] on link "play_circle_filled" at bounding box center [551, 263] width 30 height 30
click at [545, 266] on link "pause_circle" at bounding box center [551, 263] width 30 height 30
drag, startPoint x: 592, startPoint y: 482, endPoint x: 614, endPoint y: 482, distance: 22.0
click at [614, 482] on p "star 5" at bounding box center [597, 487] width 72 height 17
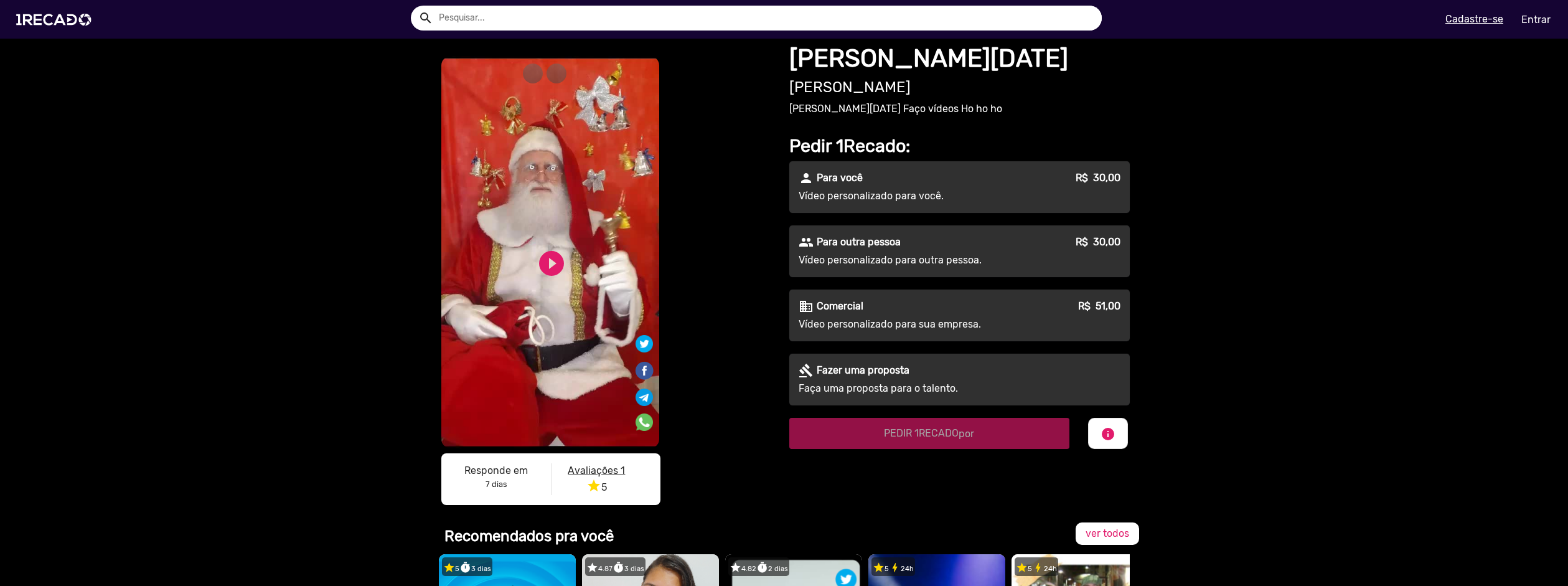
click at [618, 484] on p "star 5" at bounding box center [597, 487] width 72 height 17
click at [1317, 330] on div "S1RECADO vídeos dedicados para fãs e empresas S1RECADO vídeos dedicados para fã…" at bounding box center [784, 275] width 1568 height 474
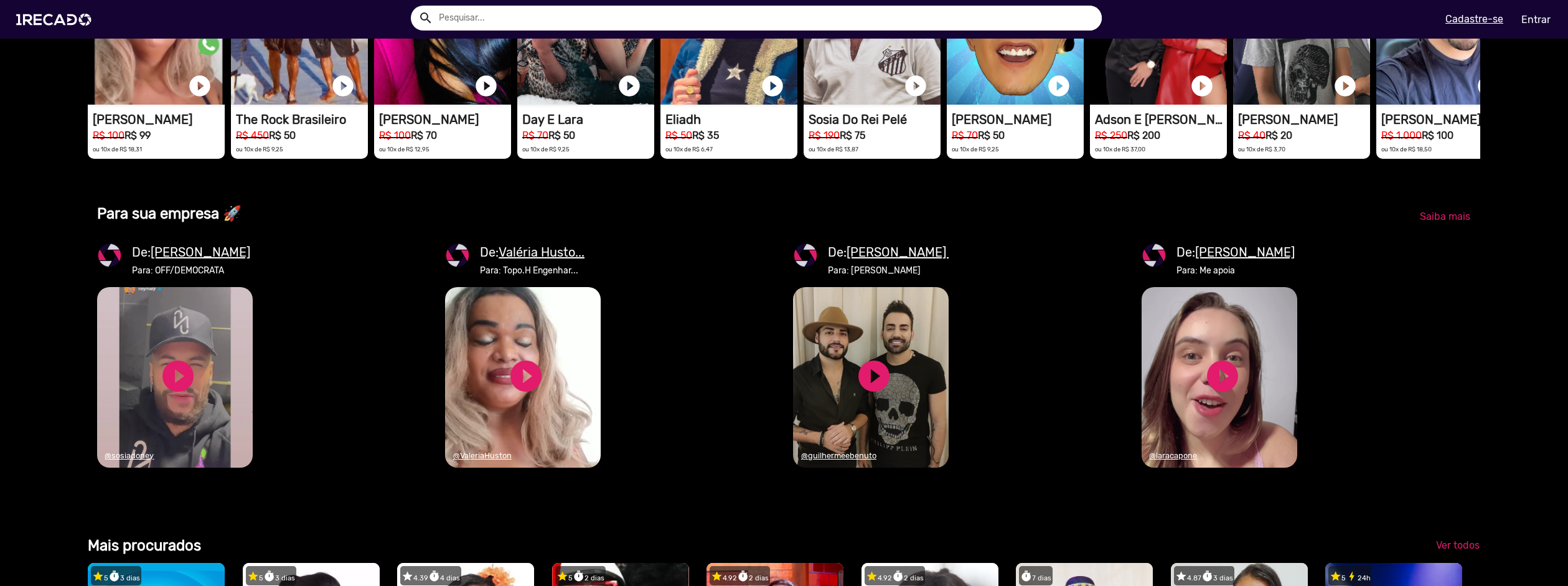
scroll to position [0, 1559]
click at [155, 417] on video "1RECADO vídeos dedicados para fãs e empresas" at bounding box center [175, 377] width 155 height 181
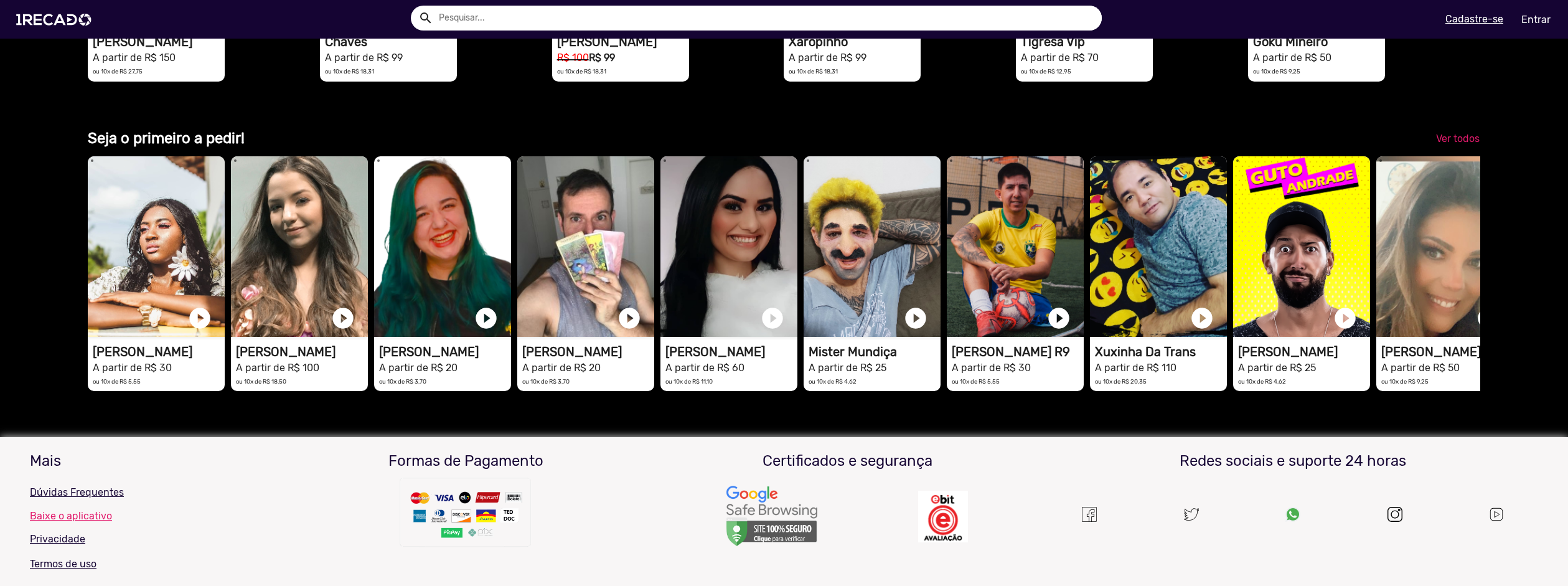
scroll to position [0, 0]
